Goal: Task Accomplishment & Management: Use online tool/utility

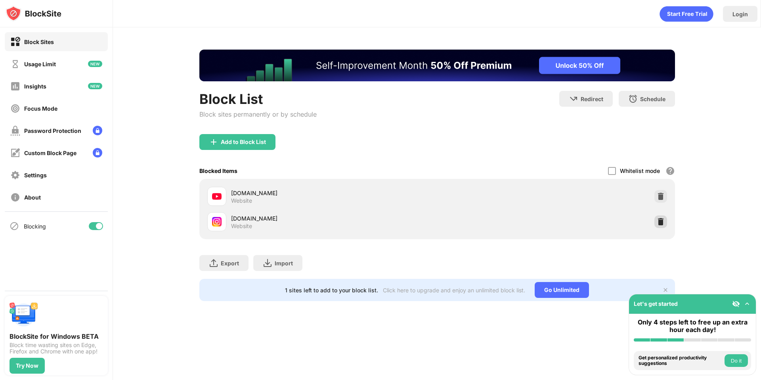
click at [656, 220] on img at bounding box center [660, 222] width 8 height 8
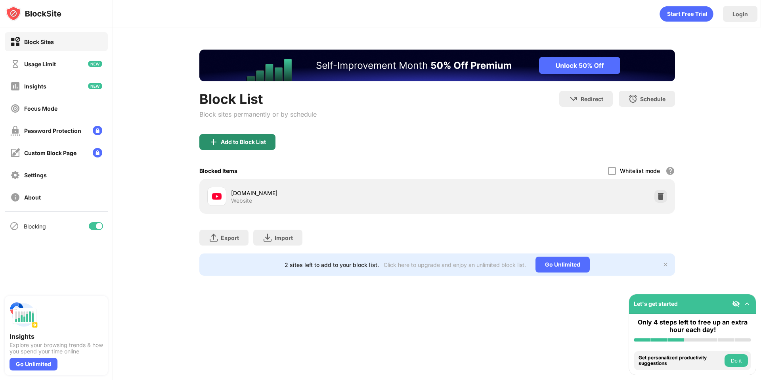
click at [260, 139] on div "Add to Block List" at bounding box center [243, 142] width 45 height 6
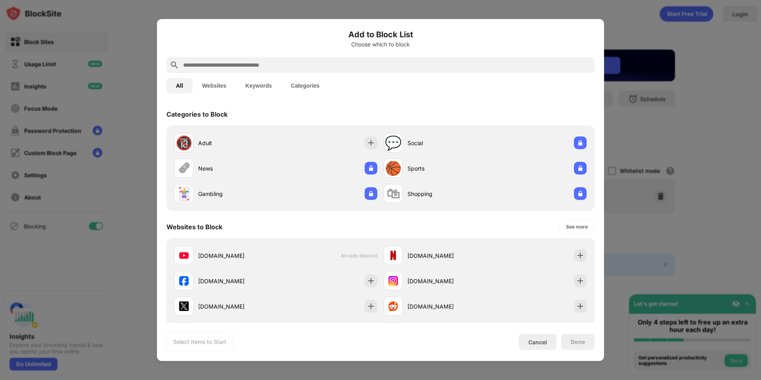
click at [315, 58] on div at bounding box center [380, 65] width 428 height 16
click at [322, 71] on div at bounding box center [380, 65] width 428 height 16
click at [323, 68] on input "text" at bounding box center [386, 65] width 409 height 10
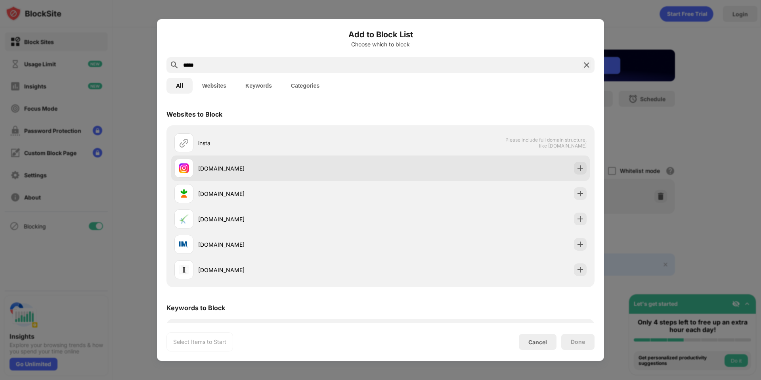
type input "*****"
click at [294, 166] on div "[DOMAIN_NAME]" at bounding box center [289, 168] width 182 height 8
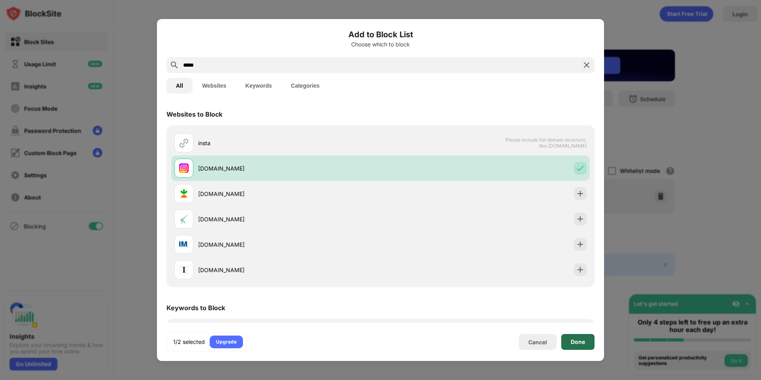
click at [586, 342] on div "Done" at bounding box center [577, 342] width 33 height 16
